Goal: Find specific page/section: Find specific page/section

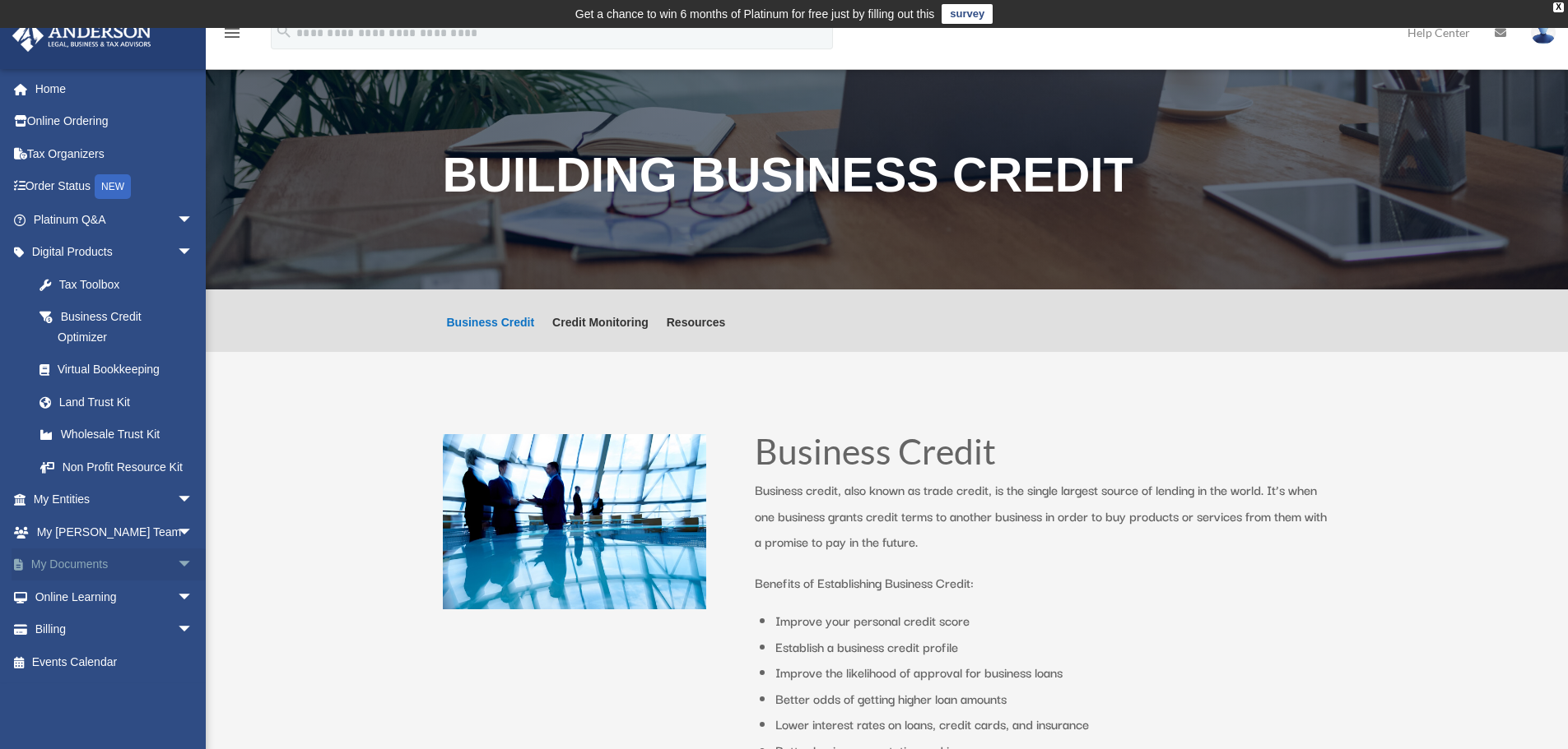
click at [177, 559] on span "arrow_drop_down" at bounding box center [194, 565] width 33 height 34
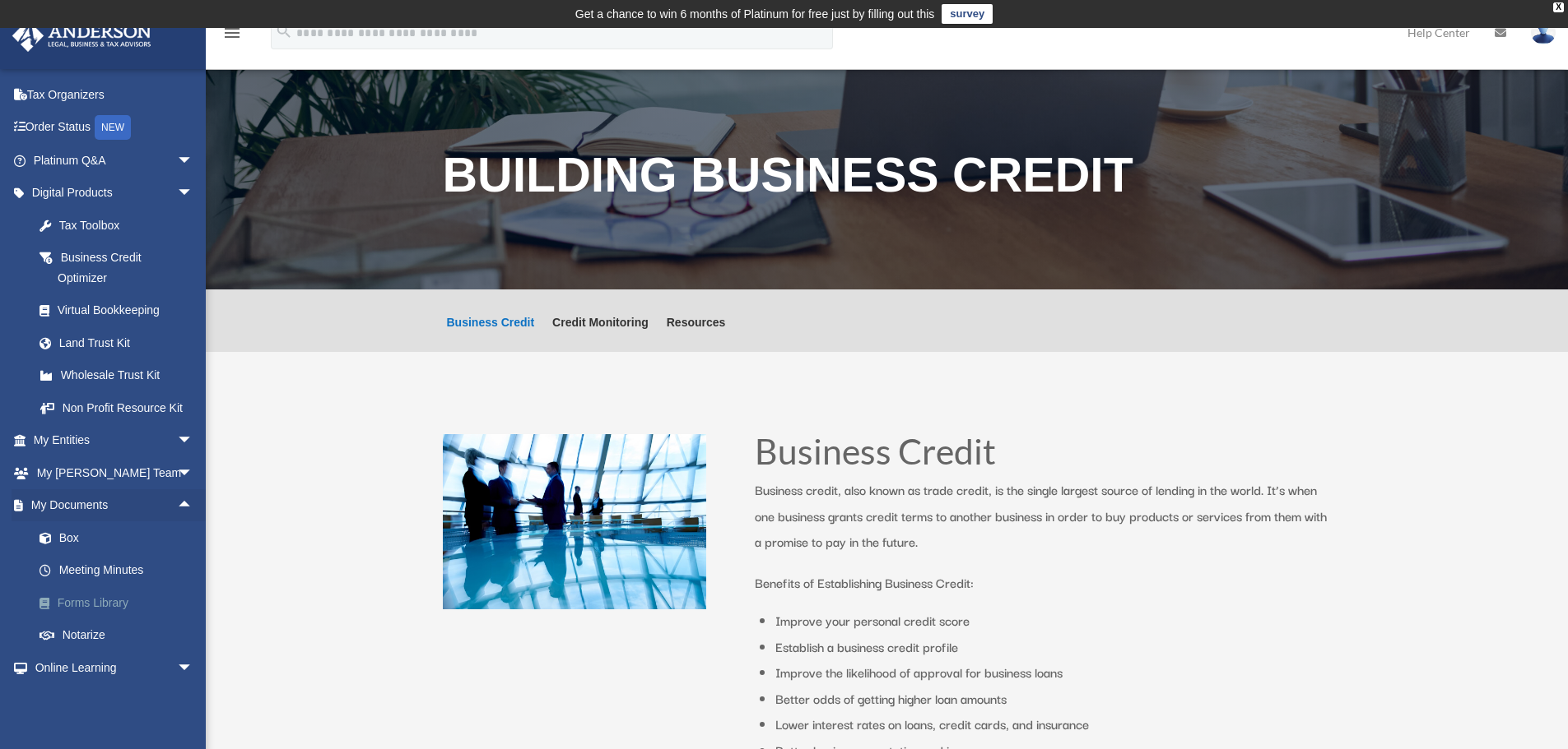
scroll to position [82, 0]
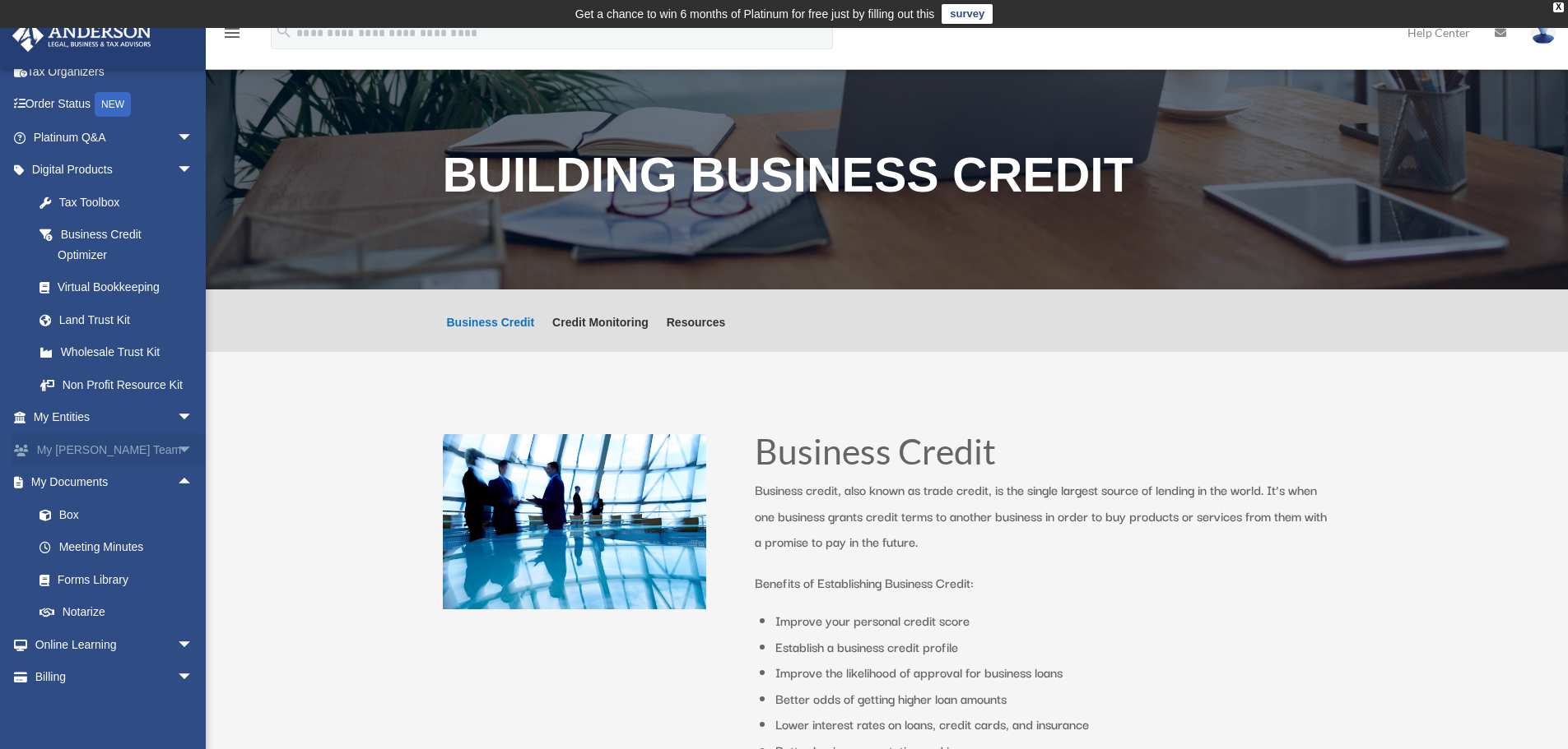
click at [177, 442] on span "arrow_drop_down" at bounding box center [194, 450] width 33 height 34
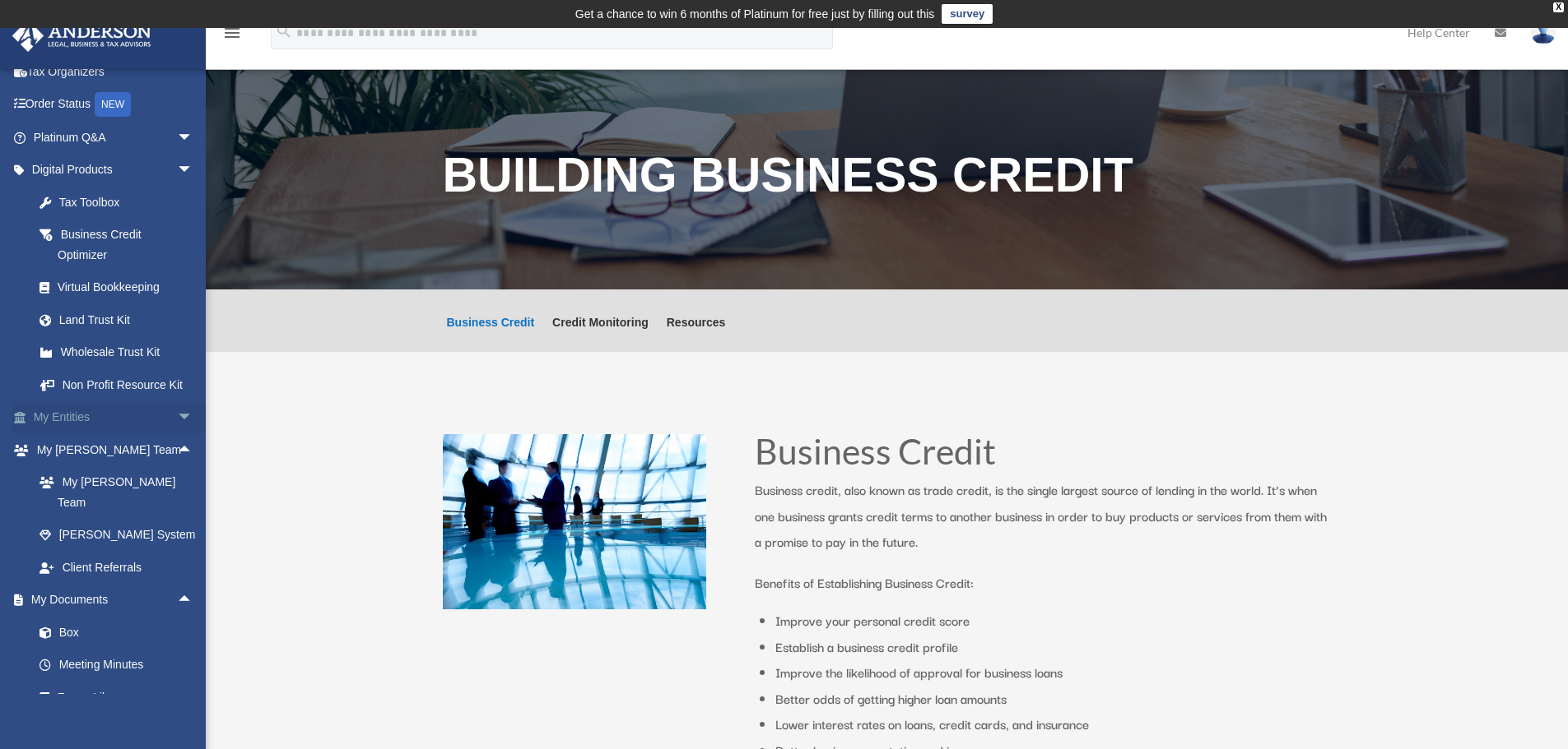
click at [178, 413] on span "arrow_drop_down" at bounding box center [194, 418] width 33 height 34
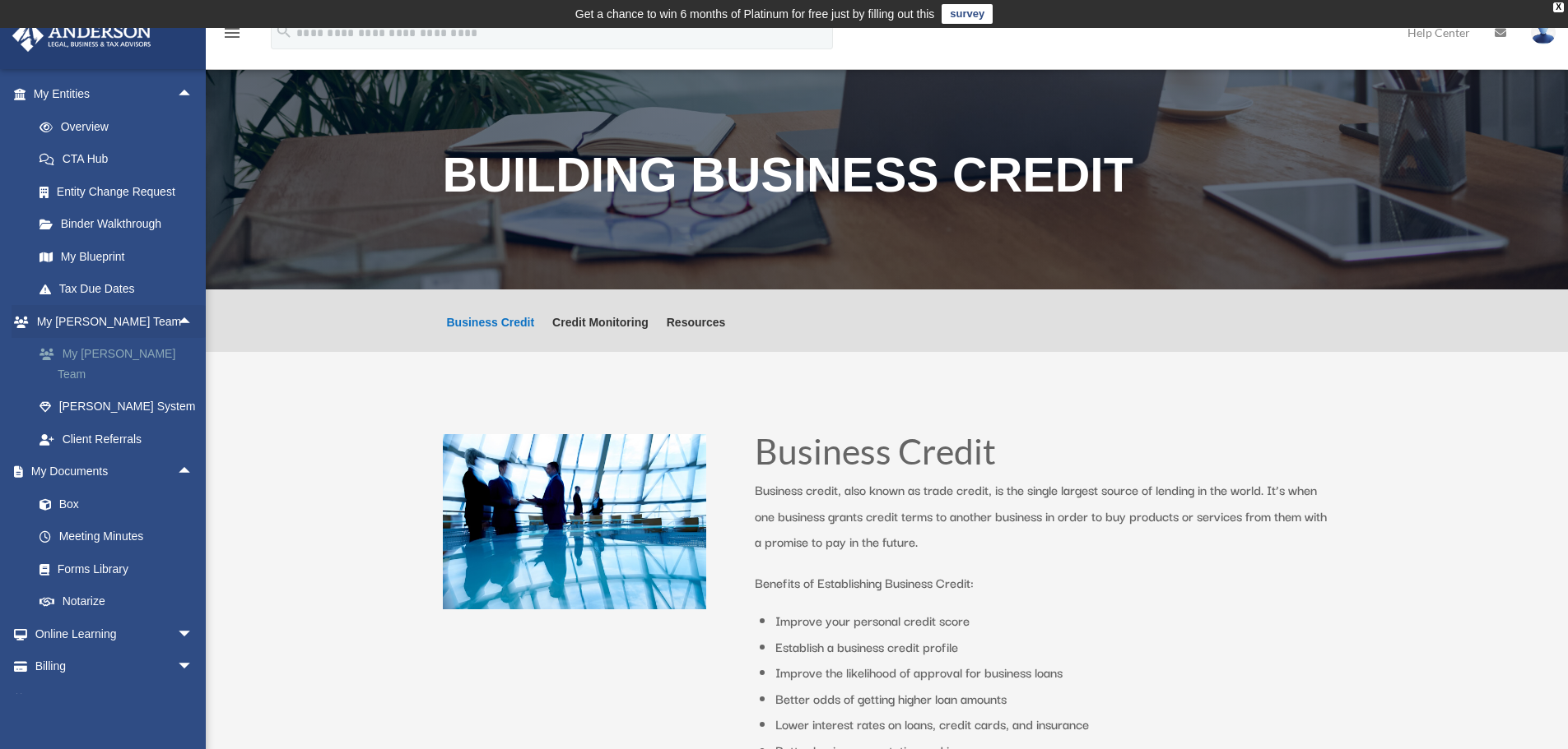
scroll to position [411, 0]
click at [178, 613] on span "arrow_drop_down" at bounding box center [194, 629] width 33 height 34
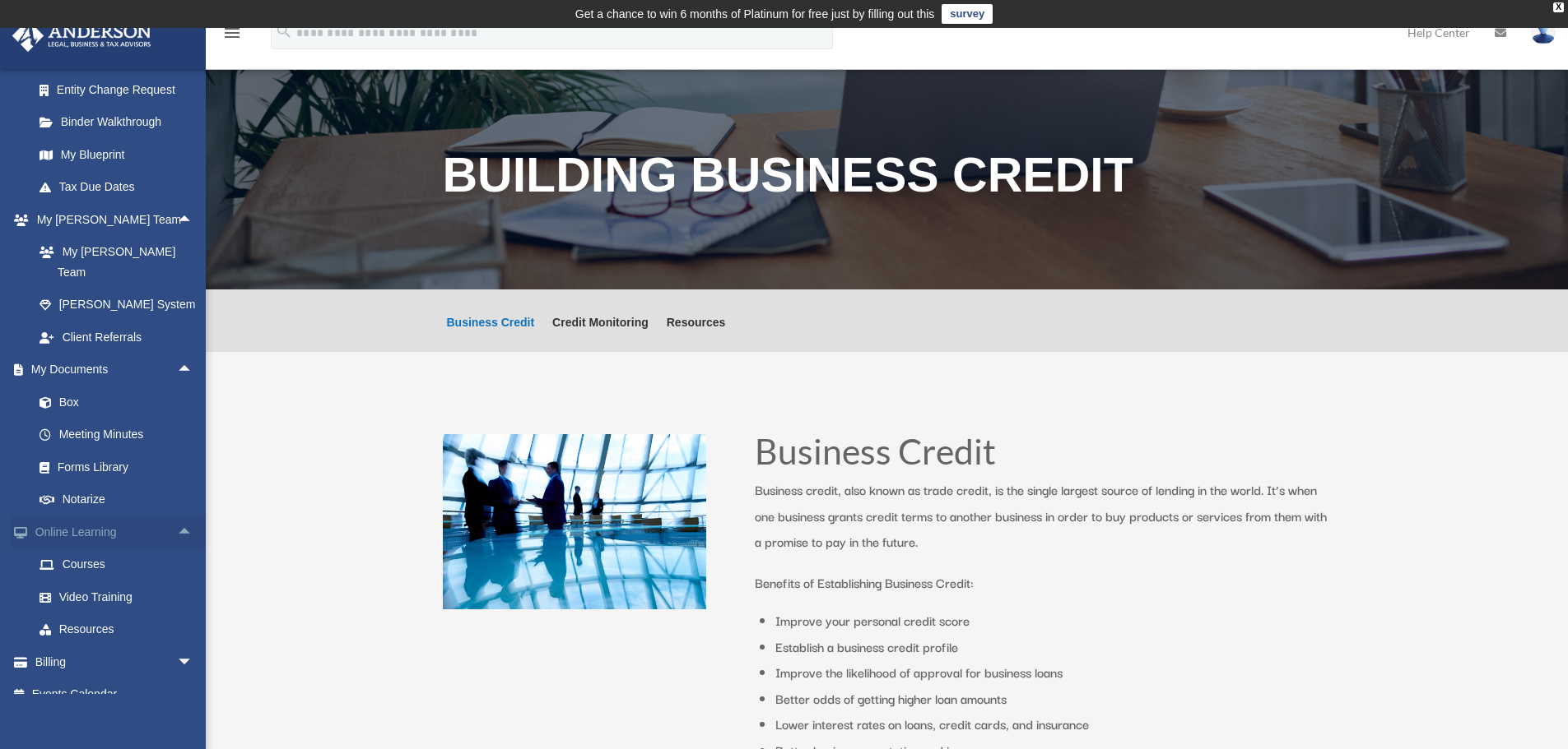
scroll to position [509, 0]
click at [116, 450] on link "Forms Library" at bounding box center [121, 466] width 195 height 33
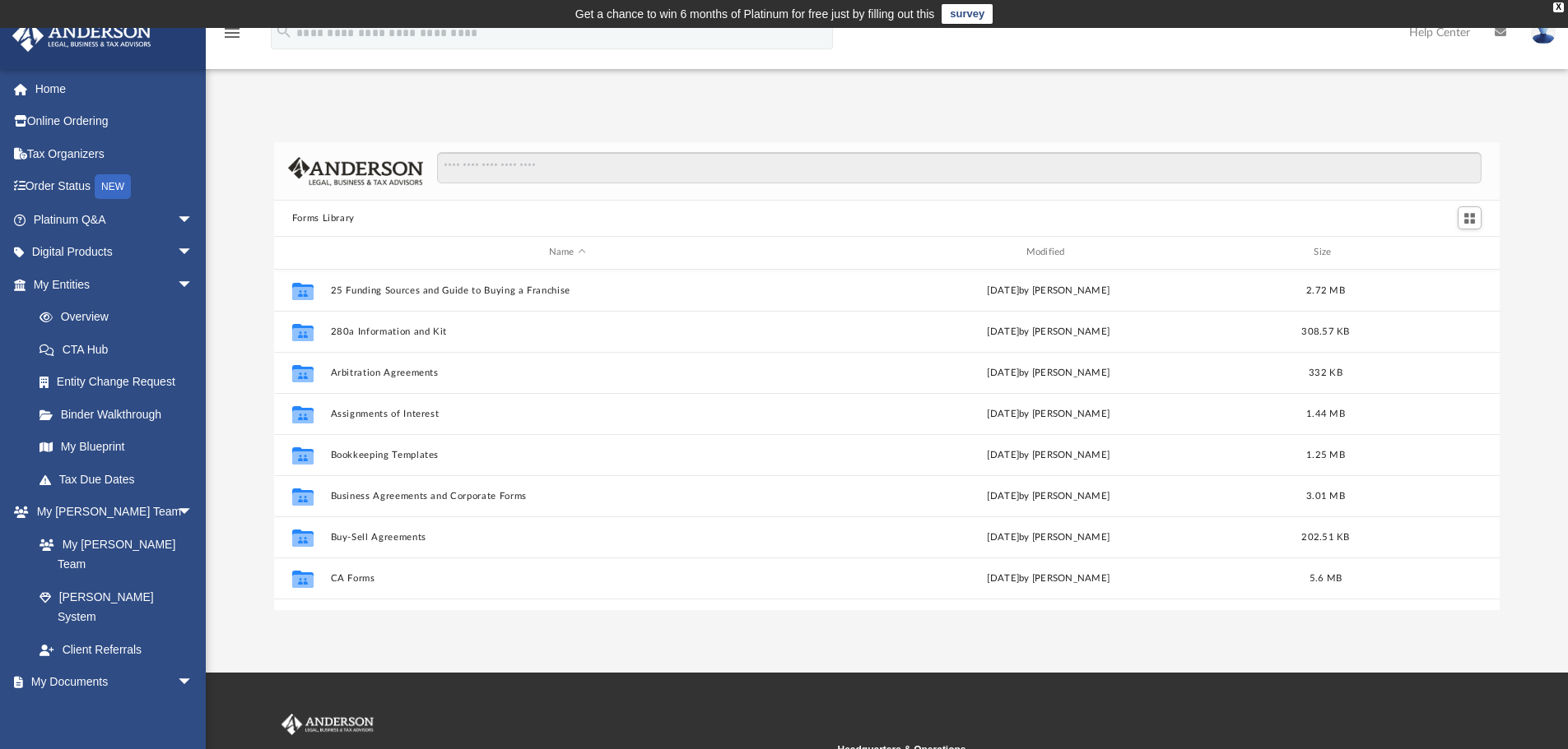
scroll to position [362, 1214]
click at [516, 171] on input "Search files and folders" at bounding box center [959, 168] width 1045 height 32
type input "********"
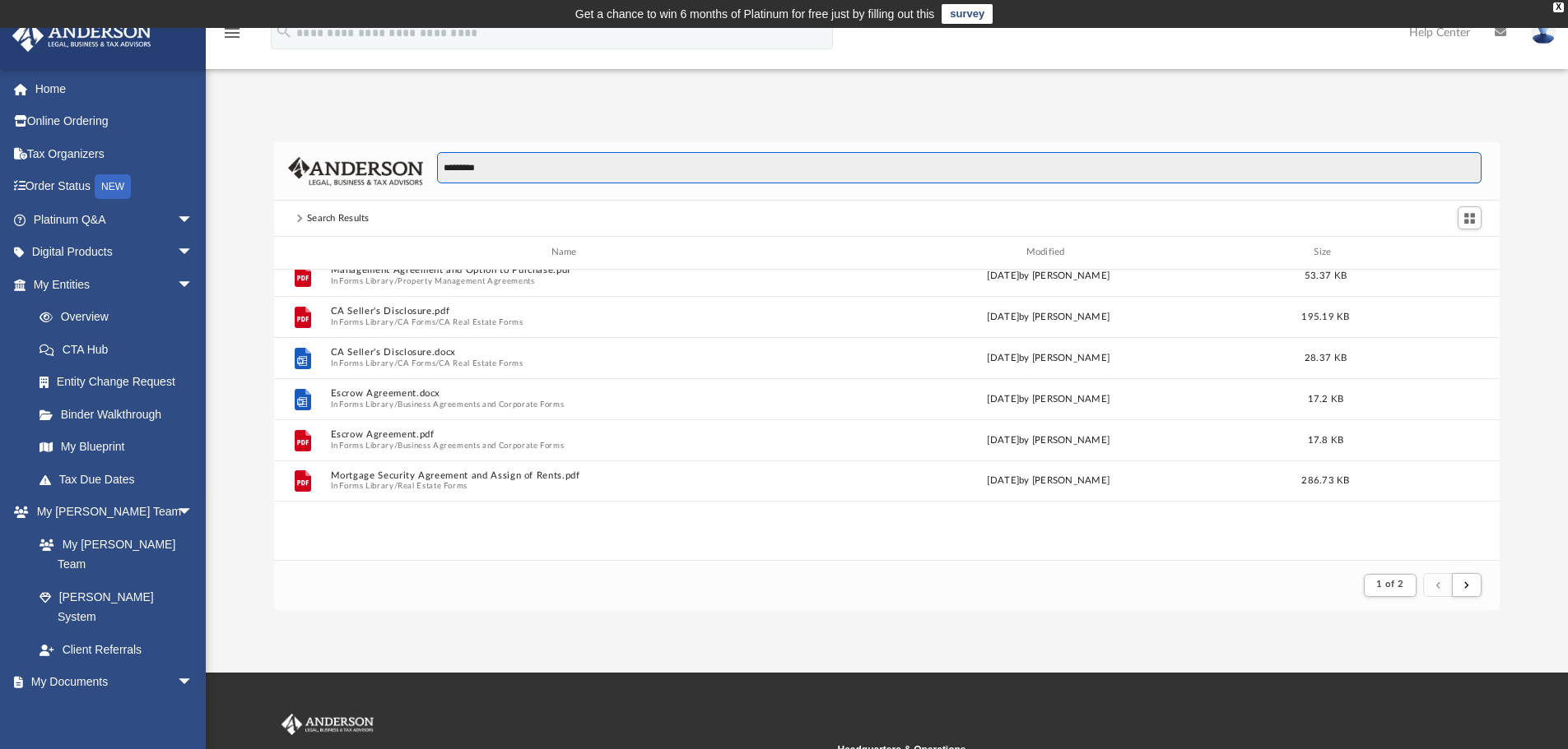
scroll to position [0, 0]
